Goal: Check status: Check status

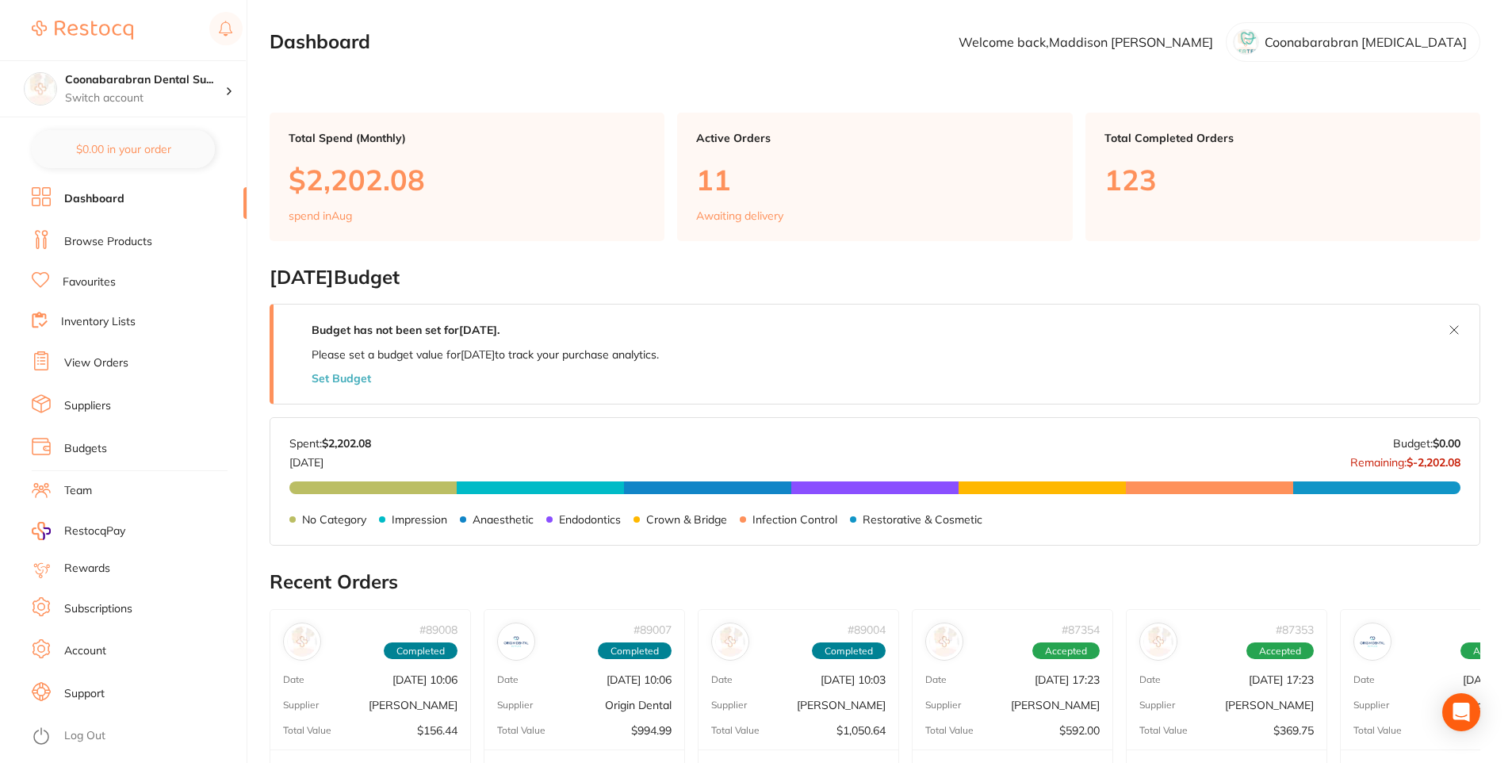
click at [67, 361] on link "View Orders" at bounding box center [96, 363] width 64 height 16
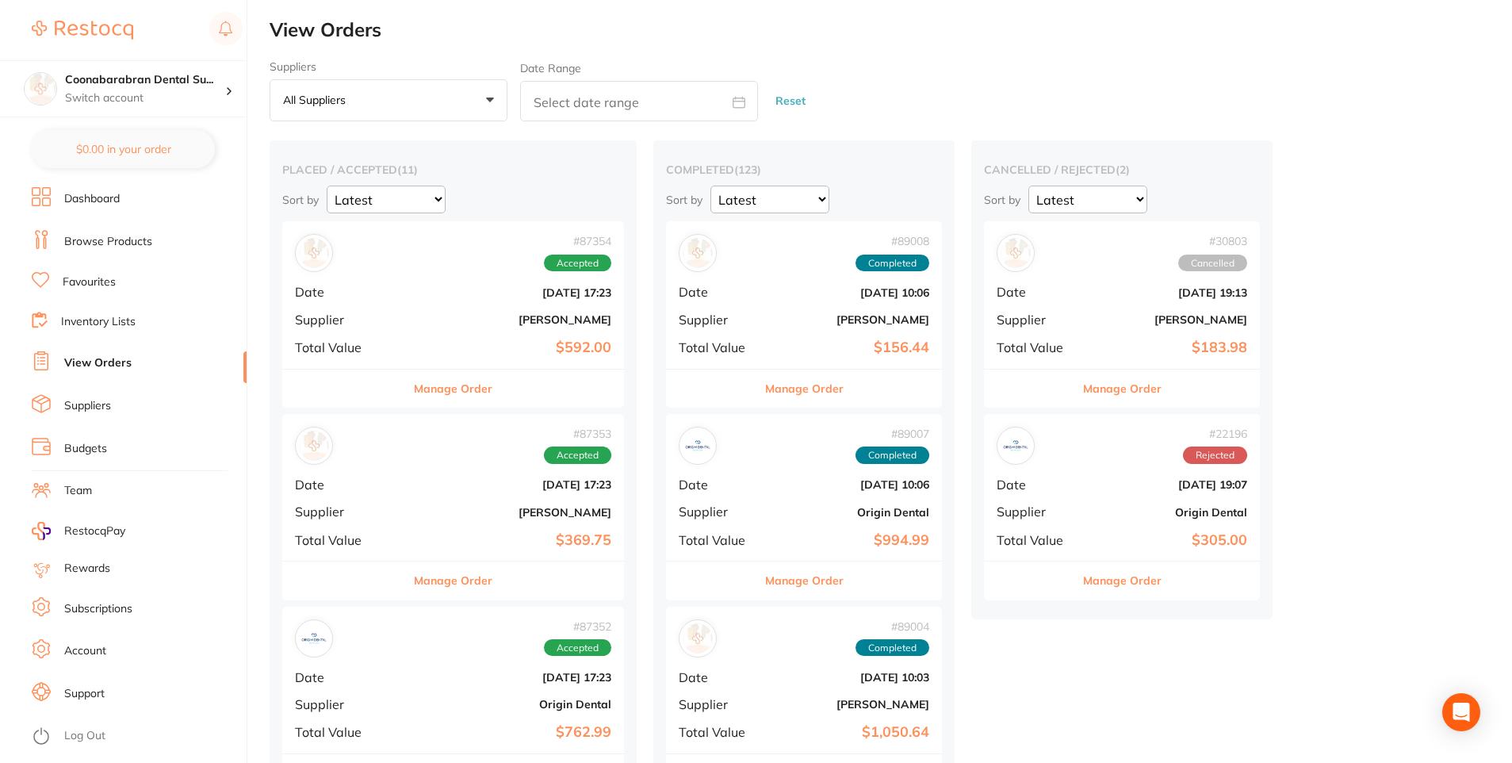
click at [493, 101] on button "All suppliers +0" at bounding box center [389, 100] width 238 height 43
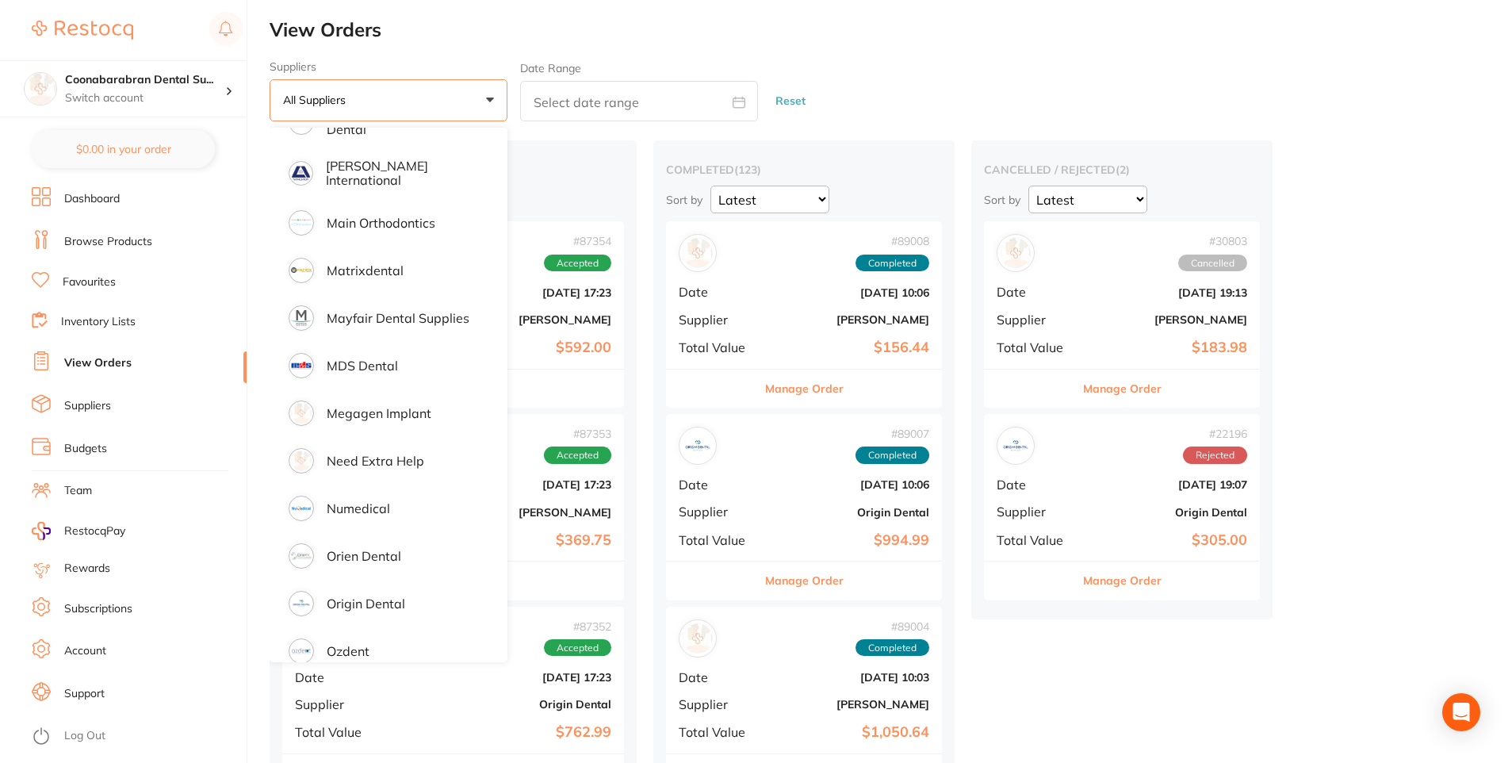
scroll to position [1268, 0]
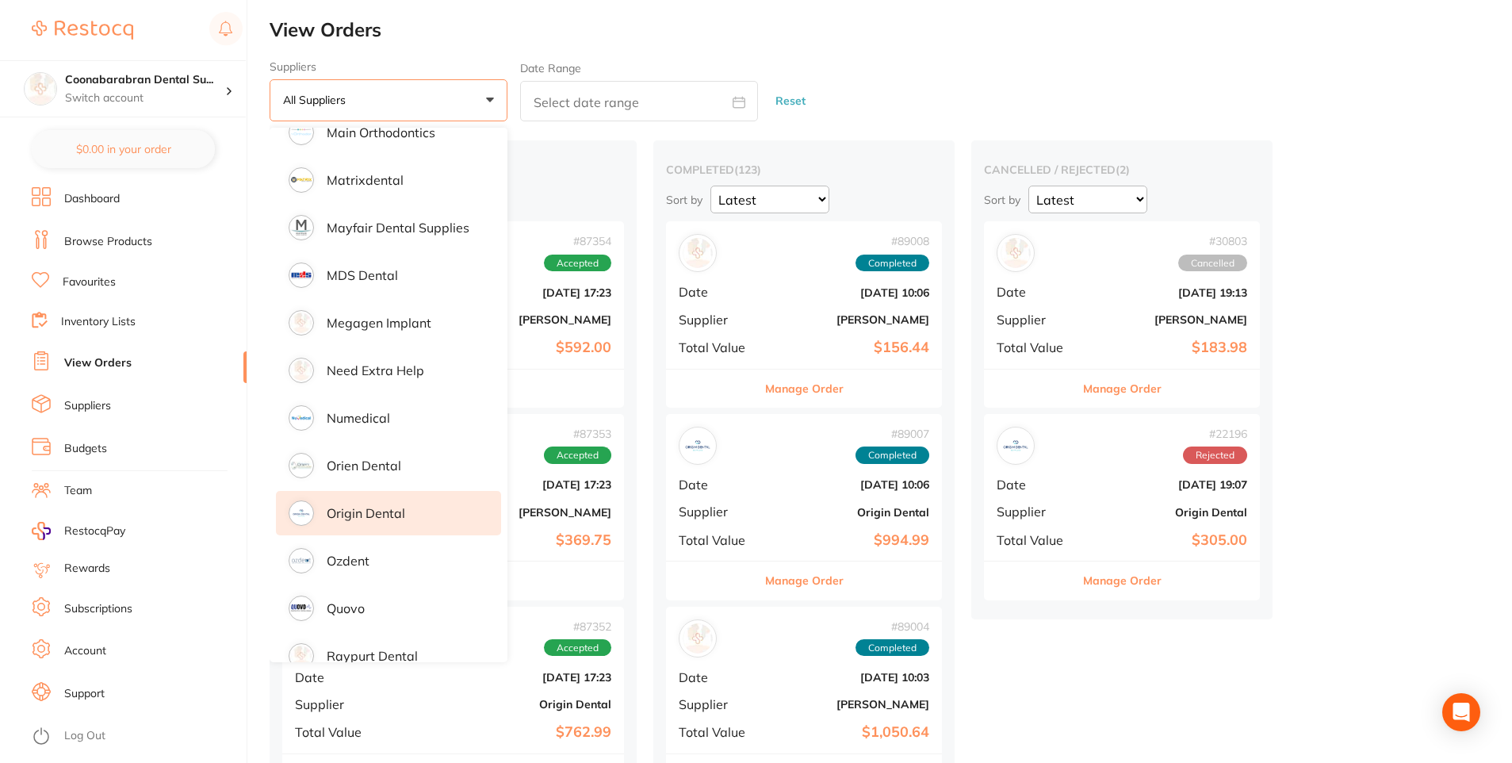
click at [376, 507] on p "Origin Dental" at bounding box center [366, 513] width 78 height 14
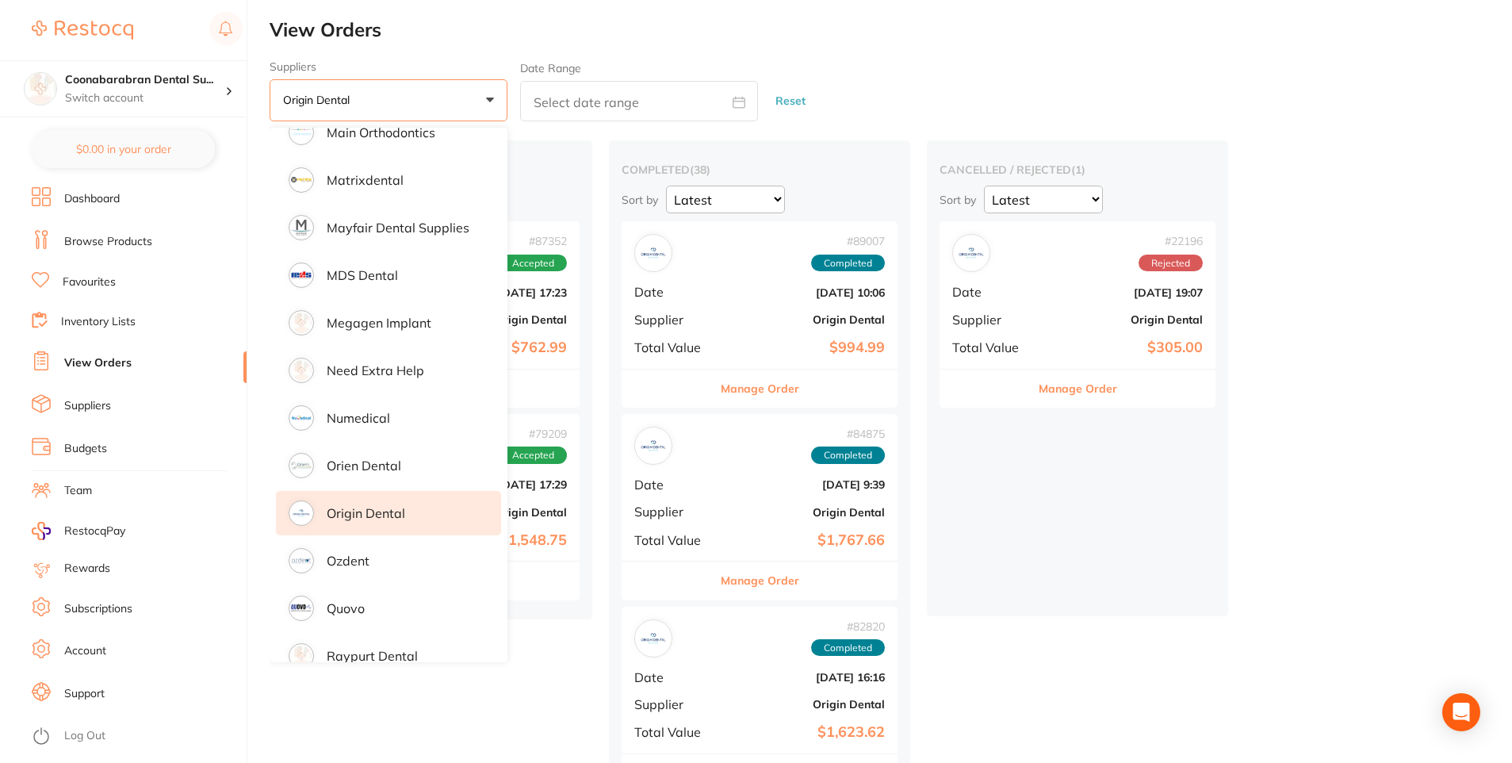
click at [484, 101] on button "Origin Dental +0" at bounding box center [389, 100] width 238 height 43
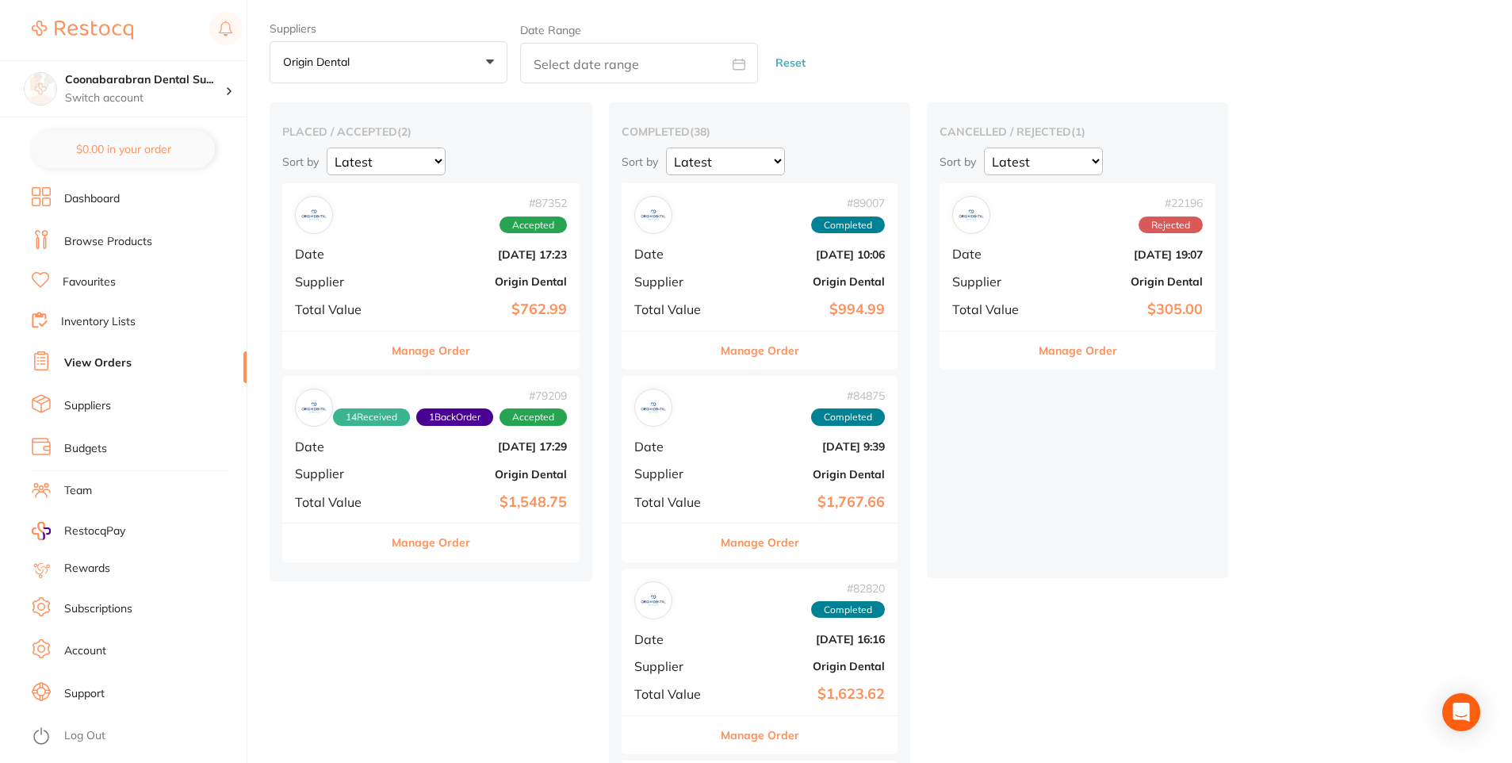
scroll to position [0, 0]
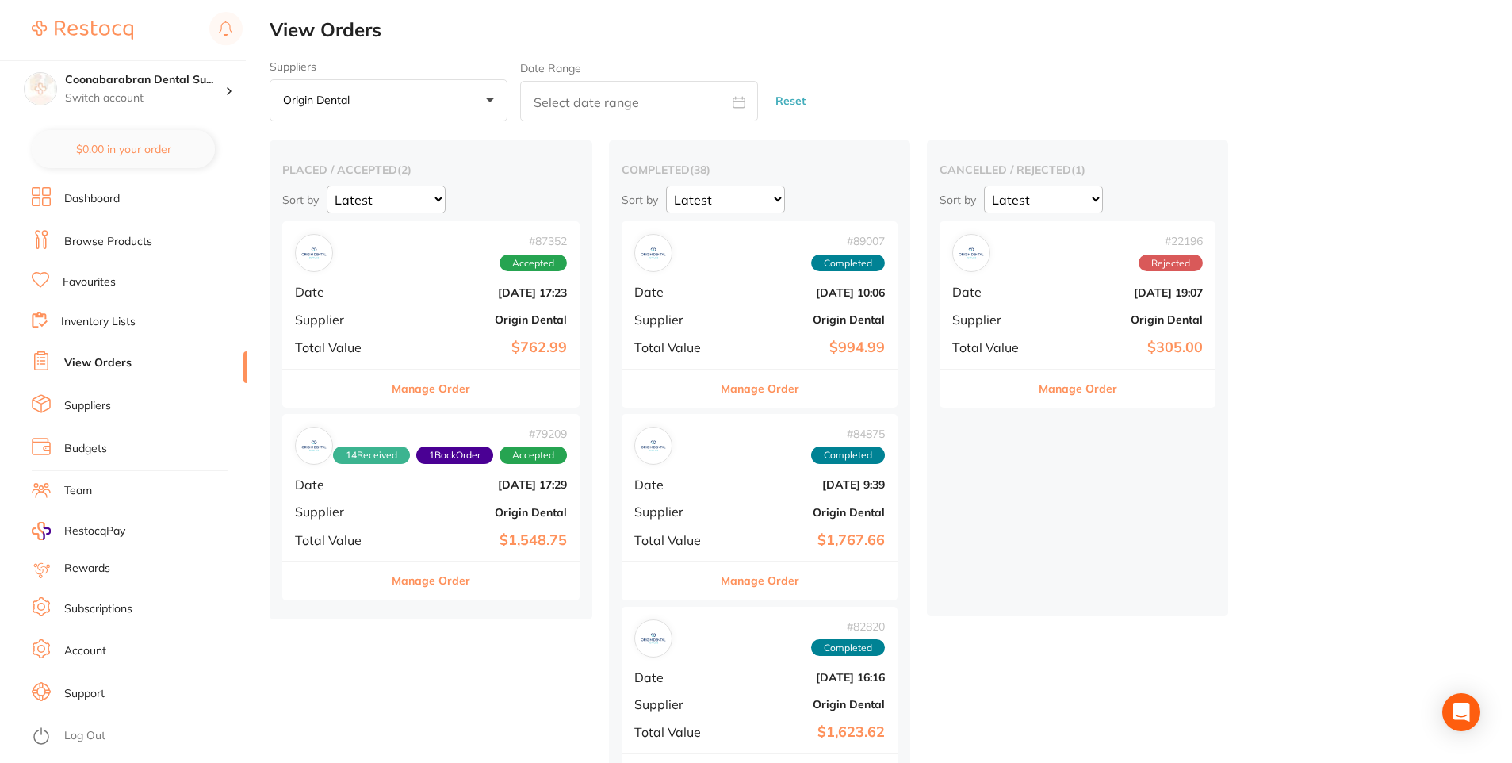
click at [778, 390] on button "Manage Order" at bounding box center [760, 388] width 78 height 38
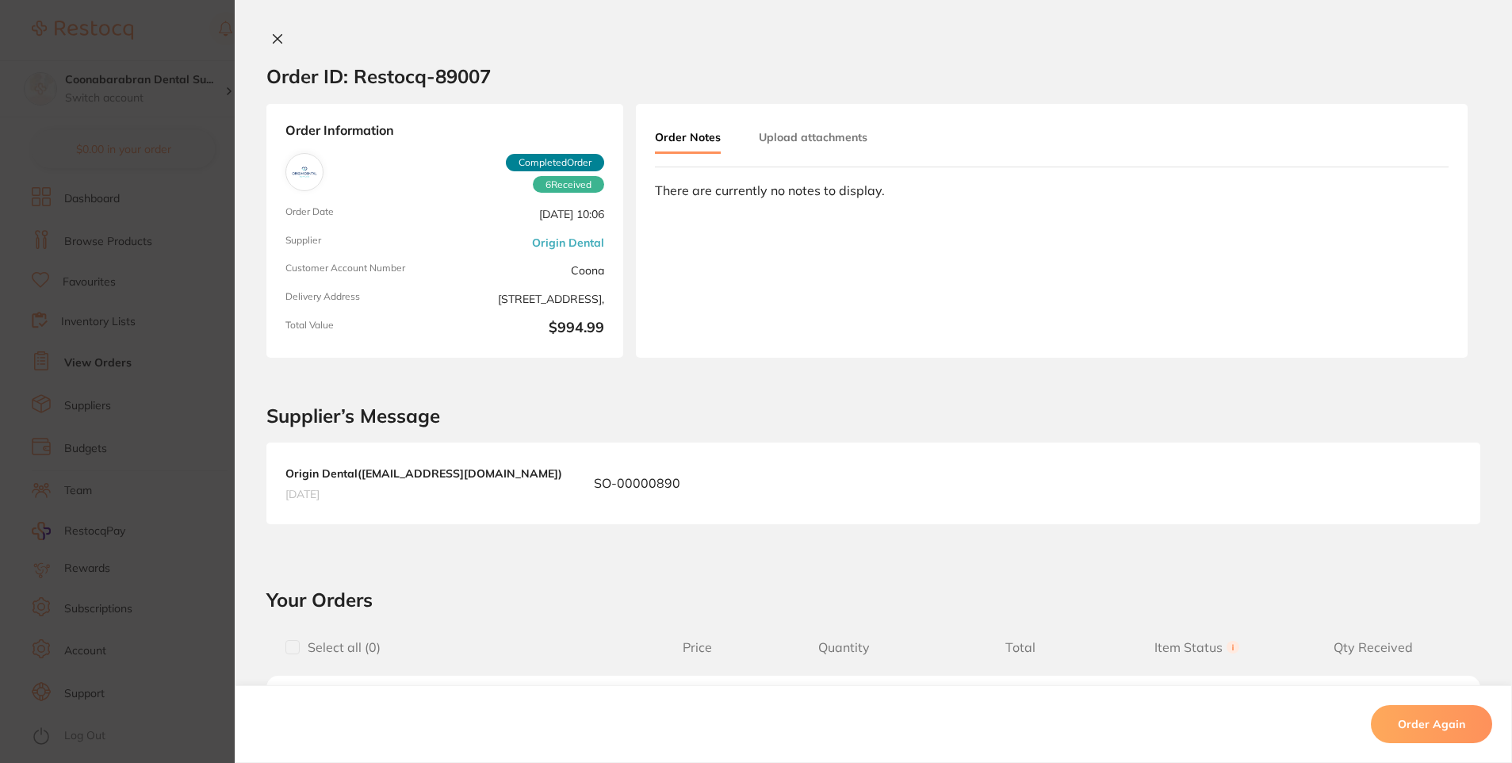
click at [270, 32] on button at bounding box center [277, 40] width 22 height 17
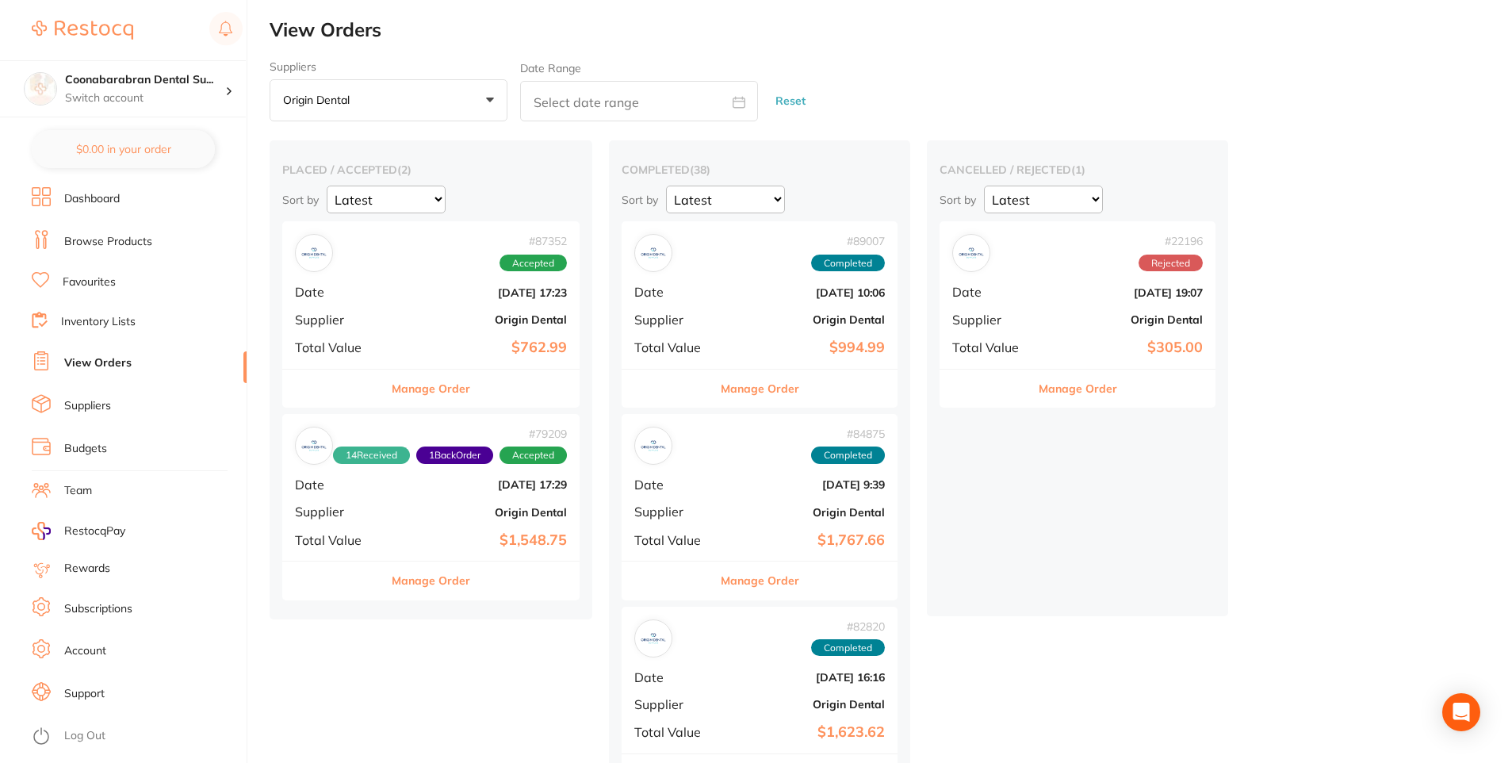
click at [443, 539] on b "$1,548.75" at bounding box center [480, 540] width 173 height 17
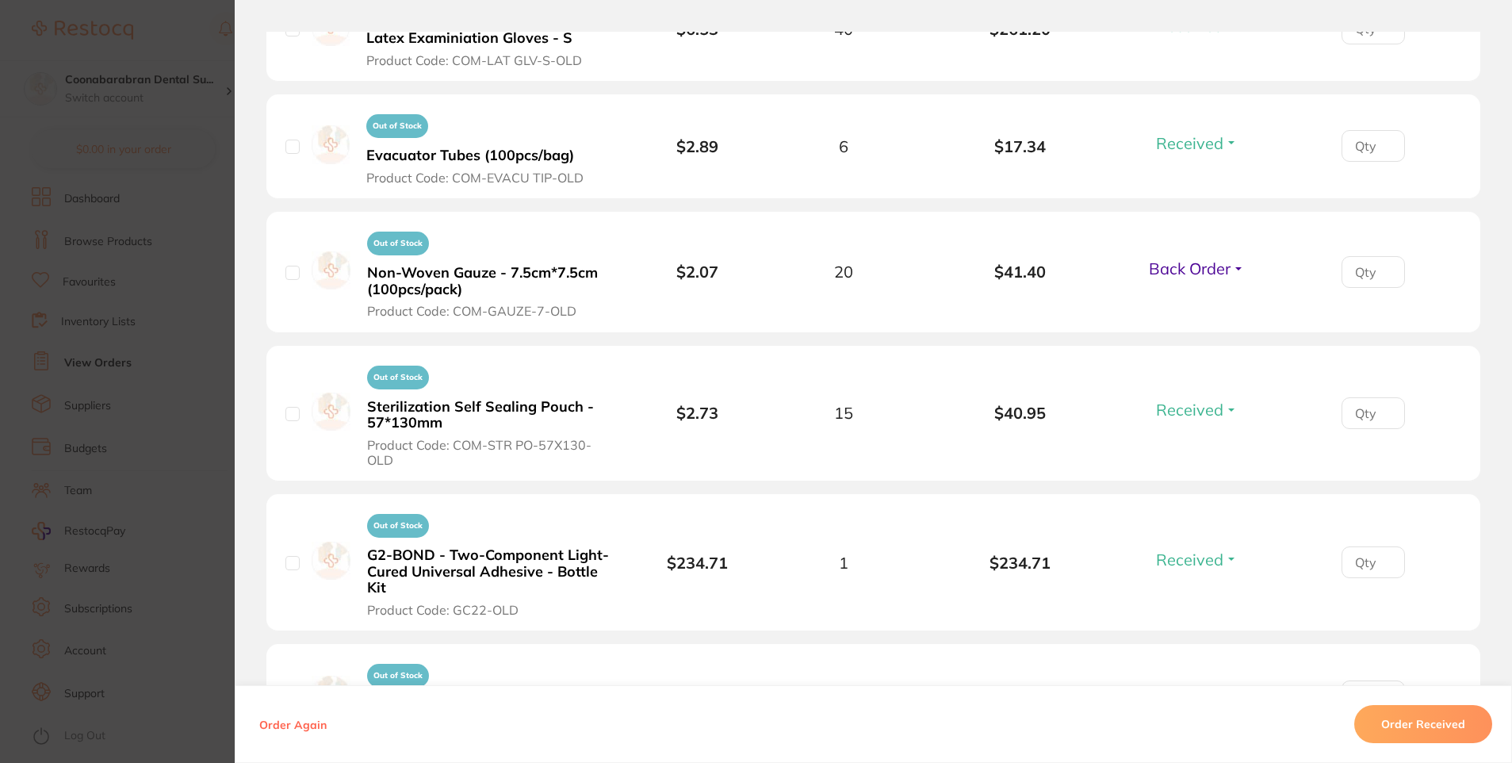
scroll to position [1030, 0]
click at [1239, 270] on button "Back Order" at bounding box center [1196, 267] width 105 height 20
click at [1191, 300] on span "Received" at bounding box center [1196, 301] width 40 height 12
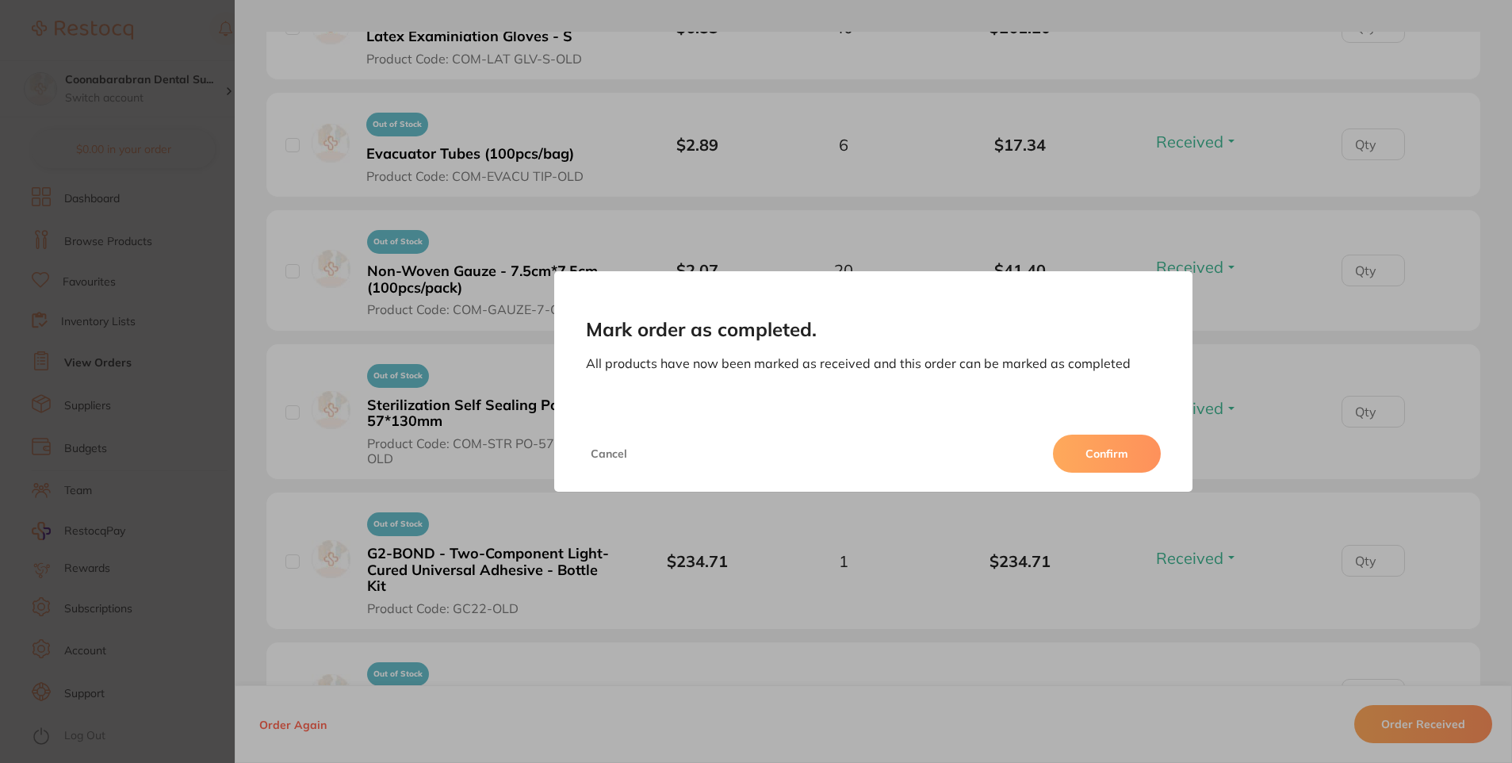
click at [1108, 448] on button "Confirm" at bounding box center [1107, 453] width 108 height 38
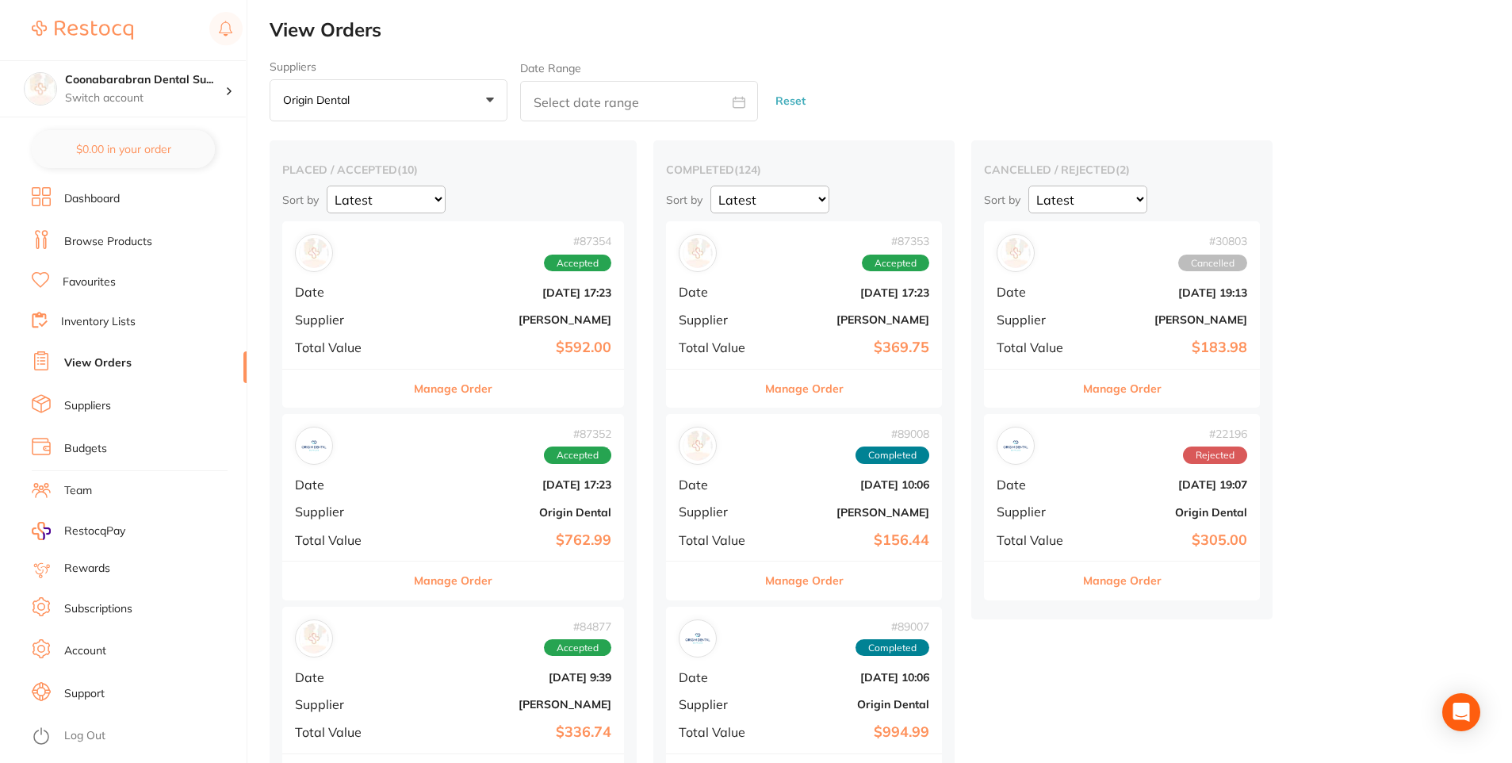
click at [441, 304] on div "# 87354 Accepted Date [DATE] 17:23 Supplier [PERSON_NAME] Total Value $592.00" at bounding box center [453, 294] width 342 height 147
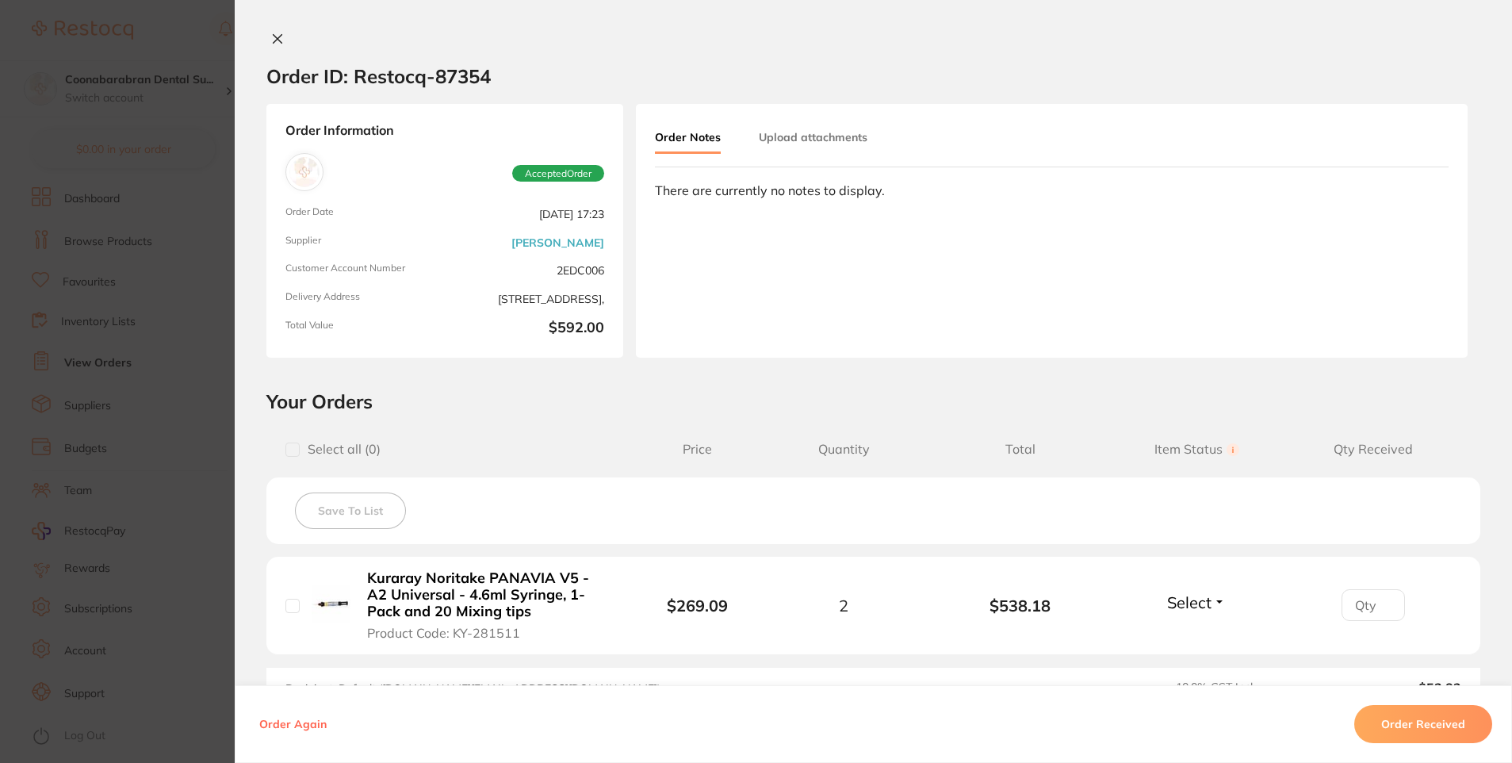
click at [271, 40] on icon at bounding box center [277, 38] width 13 height 13
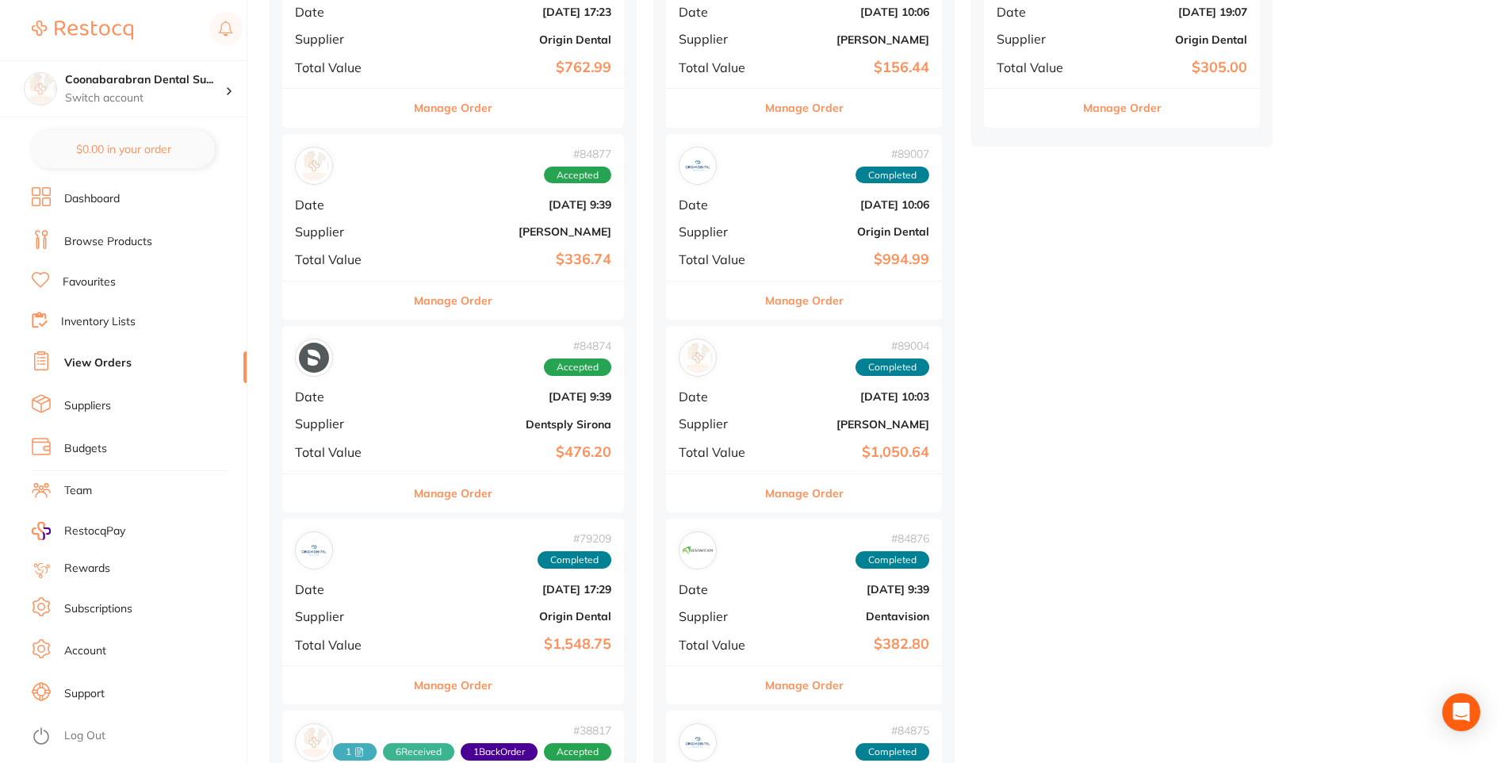
scroll to position [396, 0]
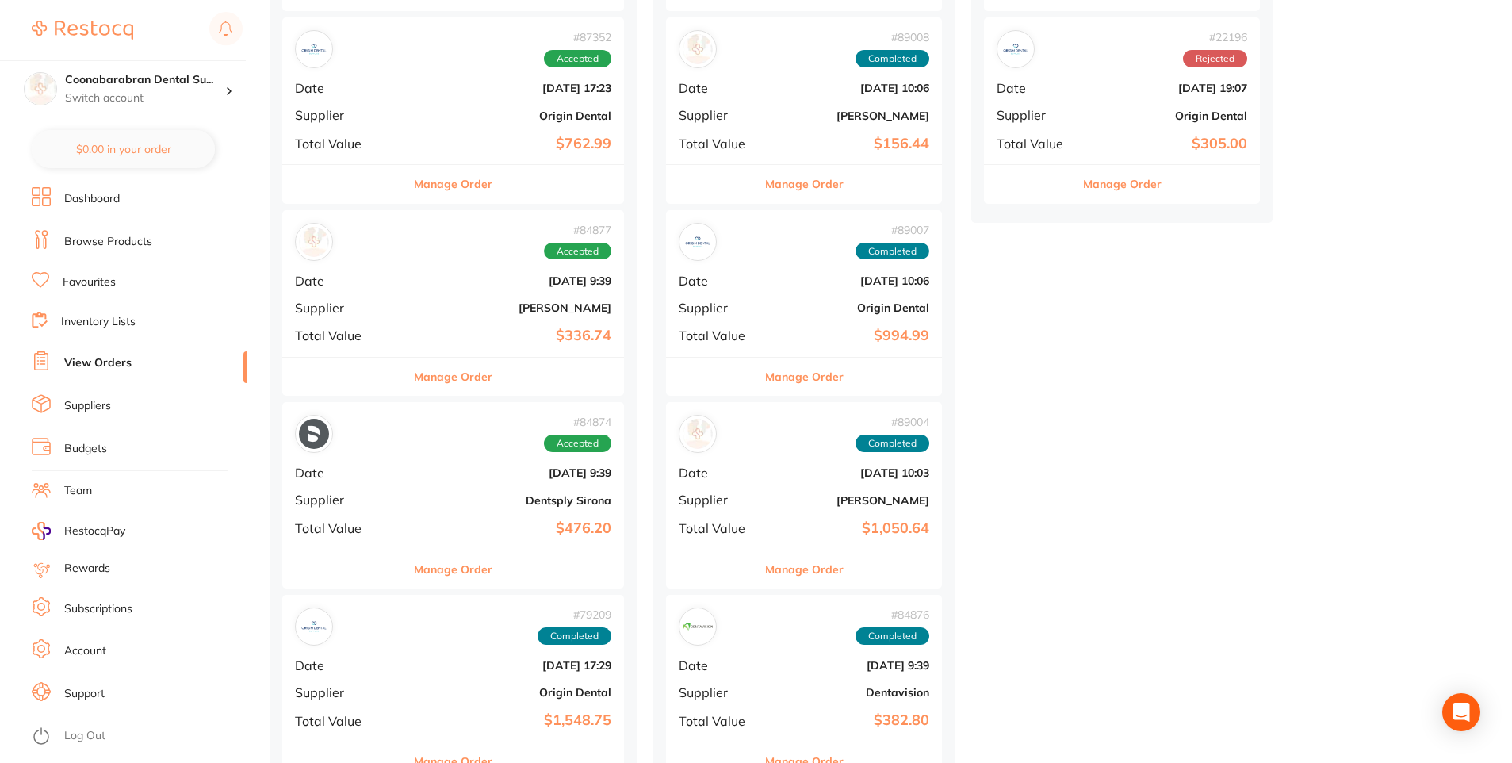
click at [433, 487] on div "# 84874 Accepted Date [DATE] 9:39 Supplier Dentsply Sirona Total Value $476.20" at bounding box center [453, 475] width 342 height 147
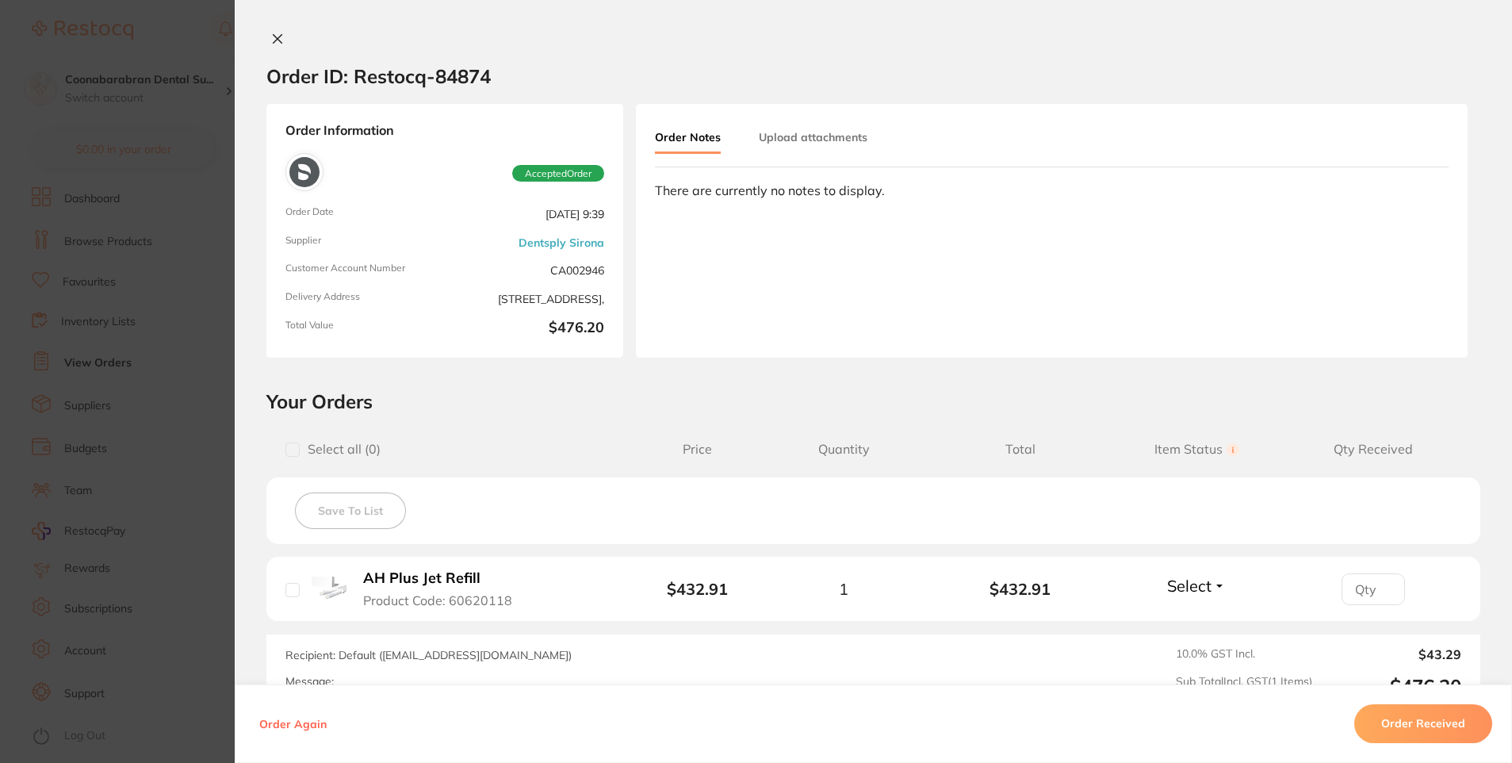
scroll to position [238, 0]
click at [280, 39] on button at bounding box center [277, 40] width 22 height 17
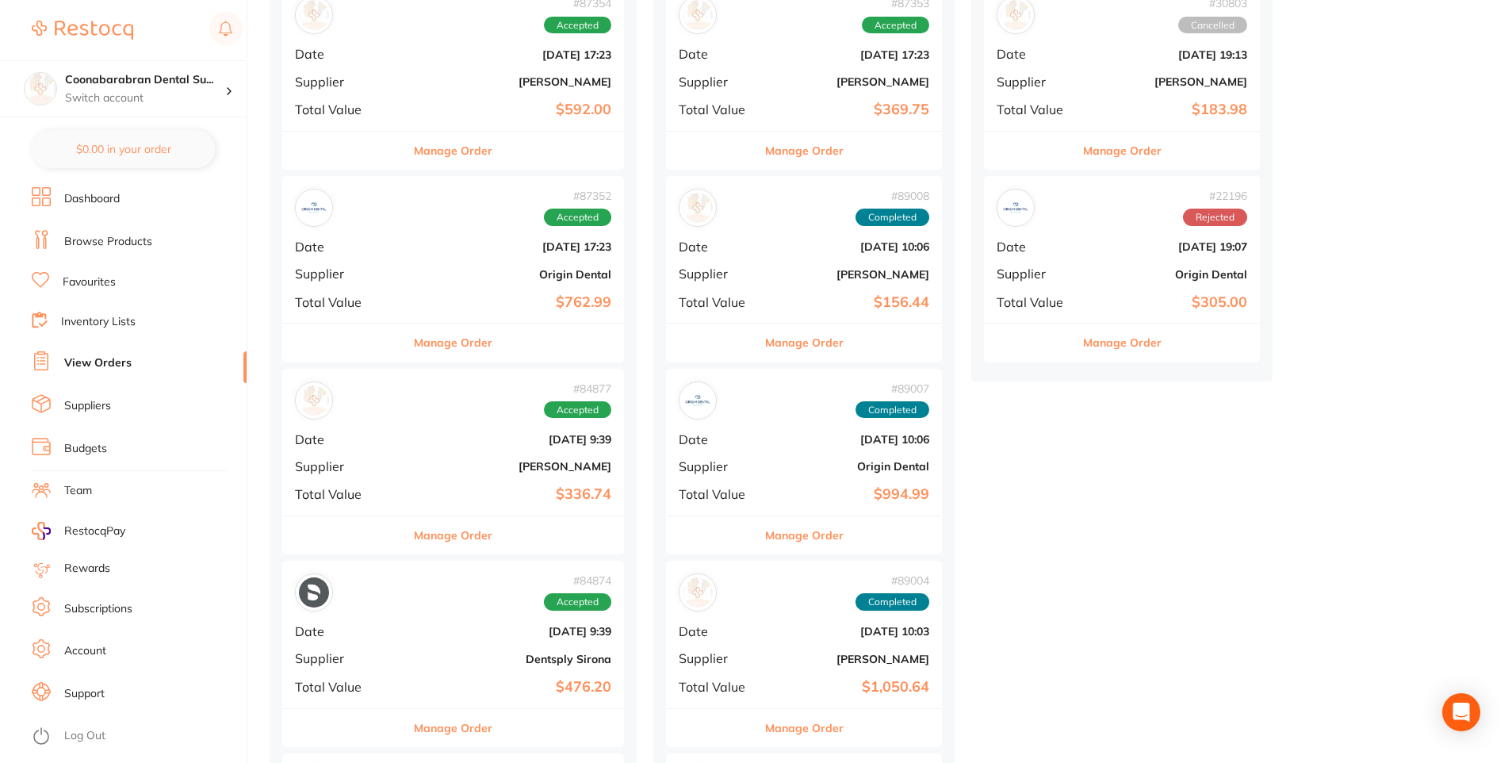
click at [436, 258] on div "# 87352 Accepted Date [DATE] 17:23 Supplier Origin Dental Total Value $762.99" at bounding box center [453, 249] width 342 height 147
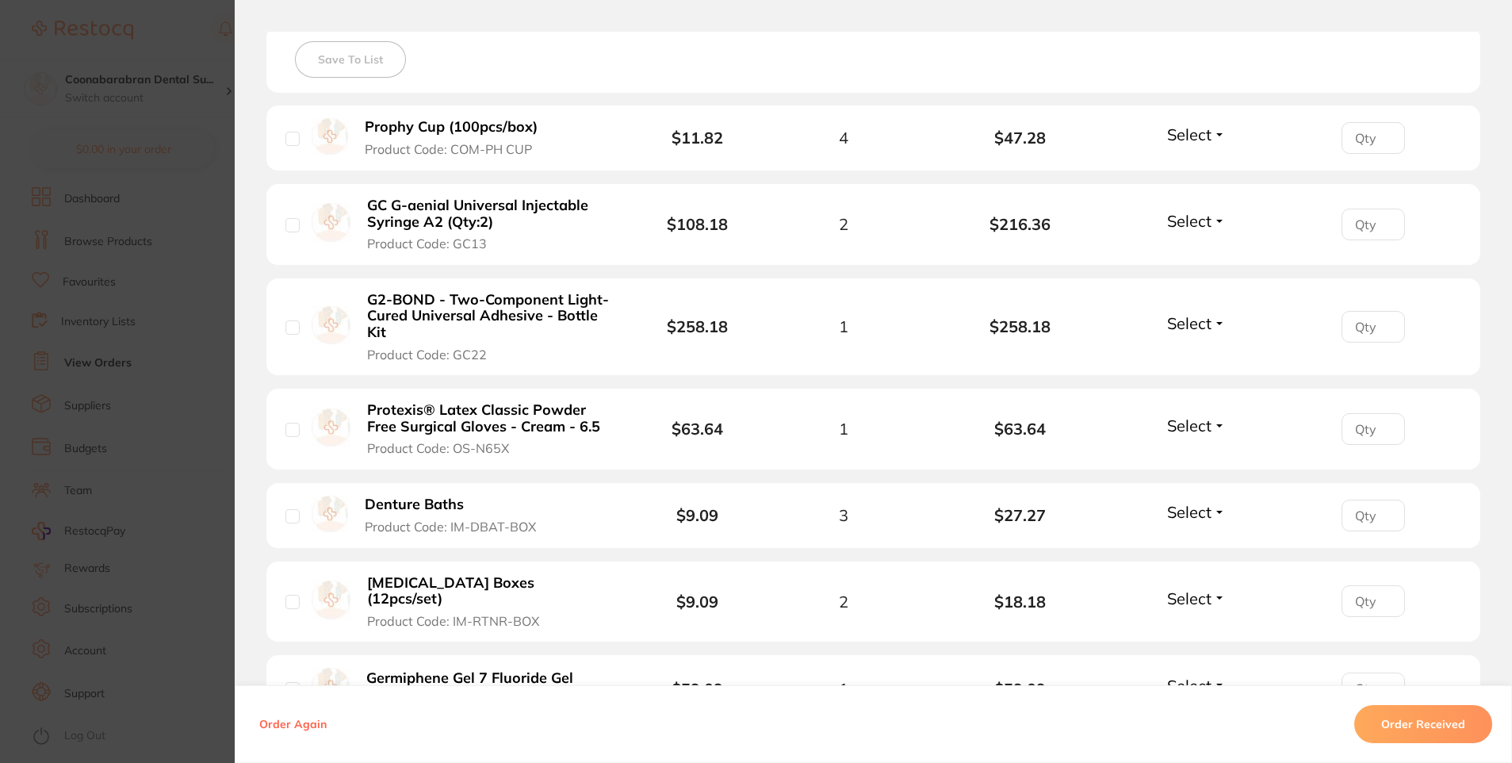
scroll to position [774, 0]
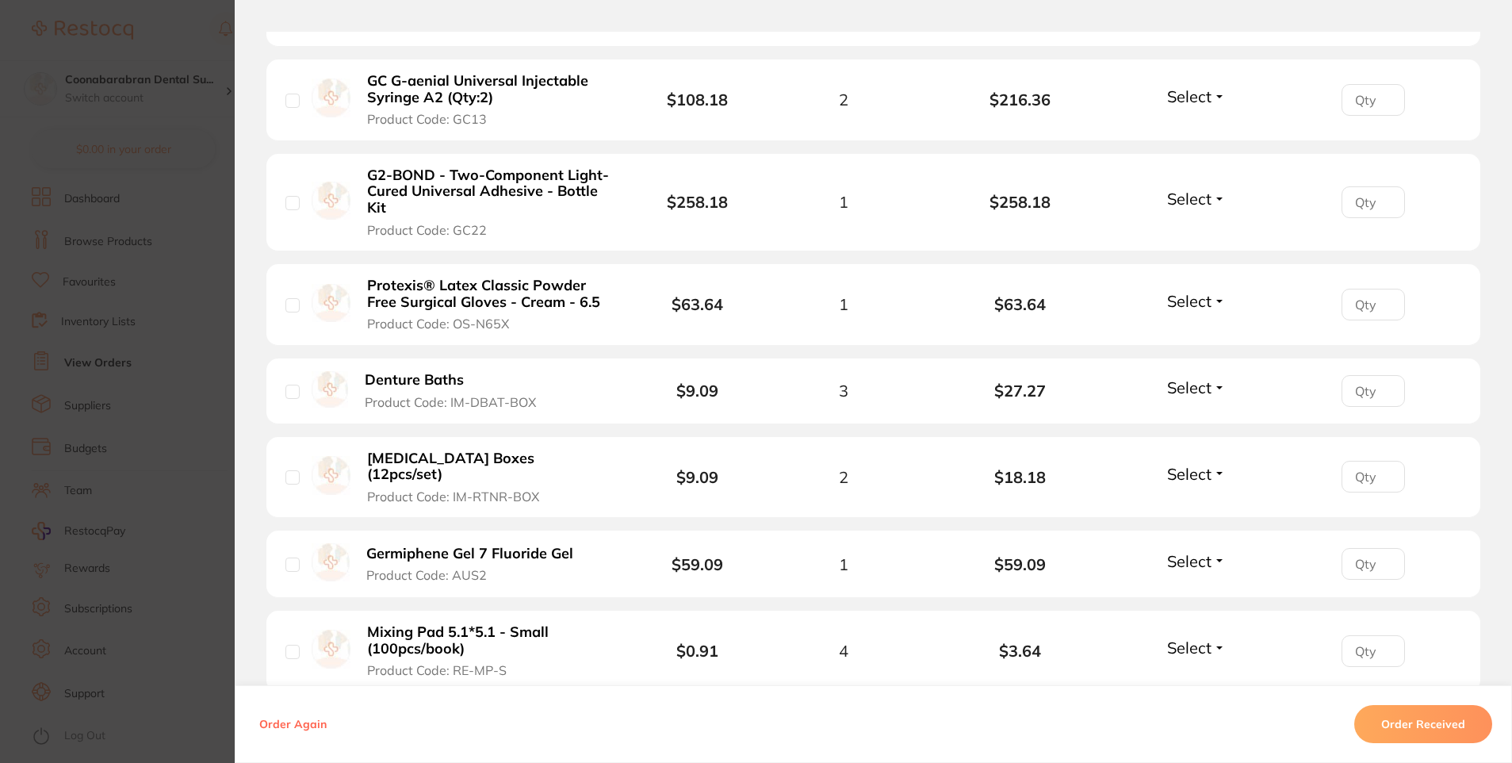
click at [188, 32] on section "Order ID: Restocq- 87352 Order Information Accepted Order Order Date [DATE] 17:…" at bounding box center [756, 381] width 1512 height 763
